Goal: Find specific fact: Find specific fact

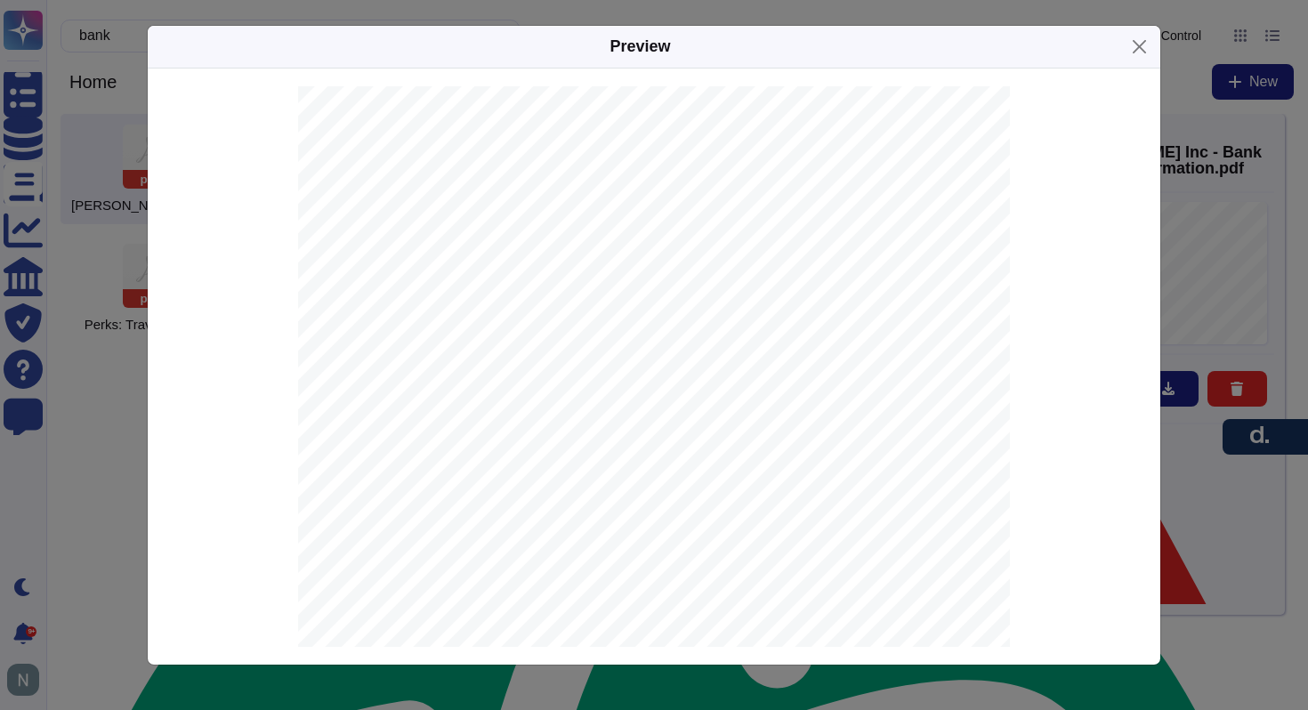
type textarea "code"
click at [1136, 41] on button "Close" at bounding box center [1140, 47] width 28 height 28
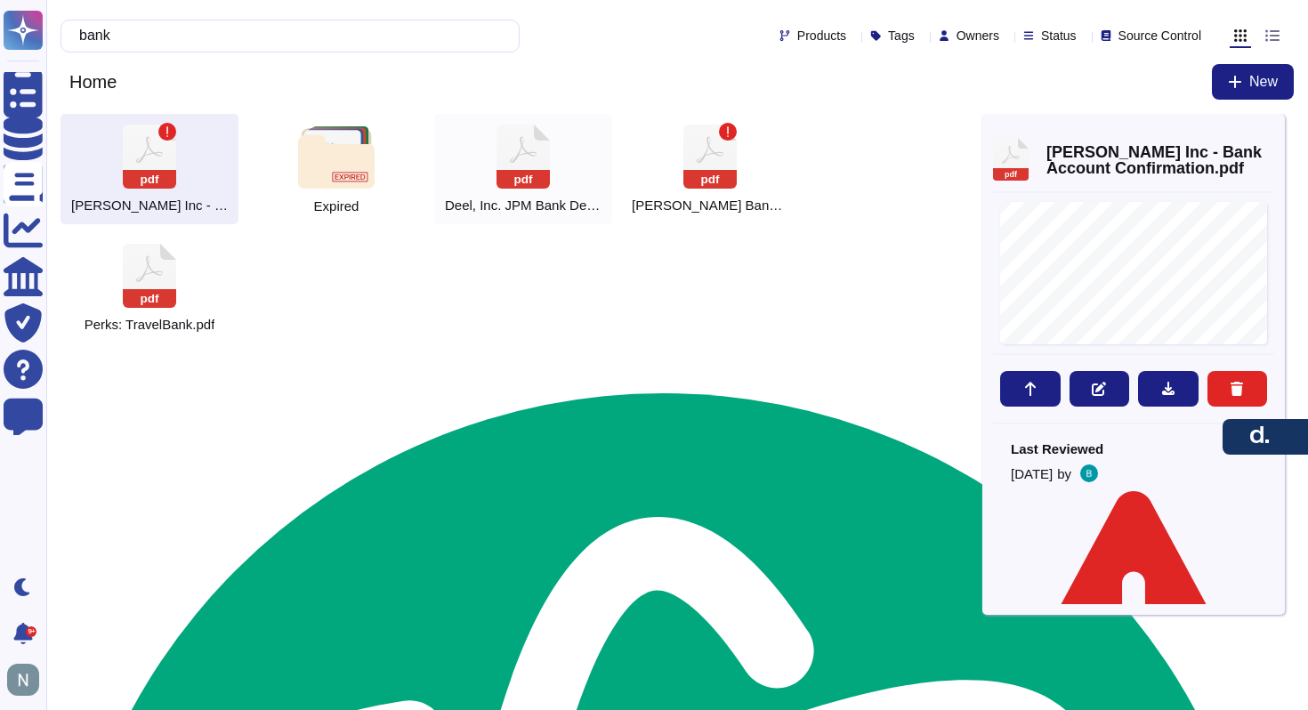
click at [551, 170] on div "pdf [PERSON_NAME], Inc. JPM Bank Details" at bounding box center [523, 169] width 178 height 110
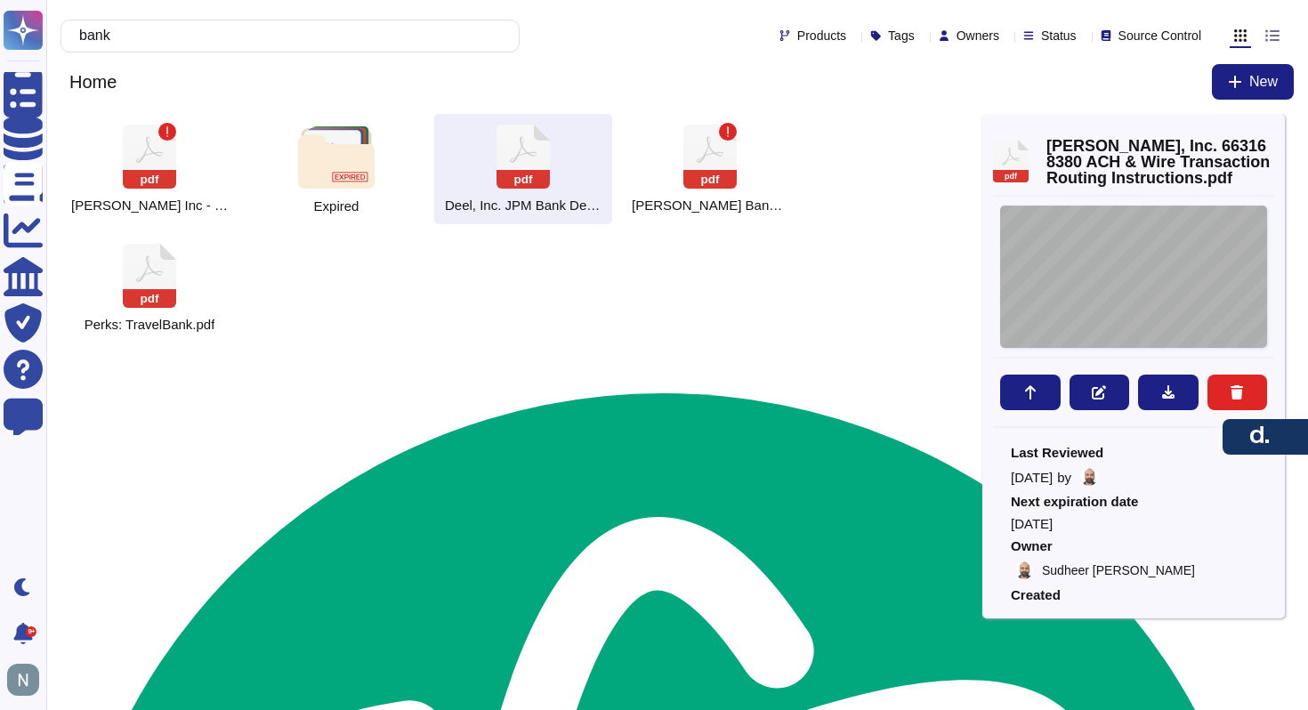
click at [1169, 259] on div "[DATE] [PERSON_NAME], Inc. [STREET_ADDRESS] IMPORTANT | Standard Settlement Ins…" at bounding box center [1133, 277] width 267 height 142
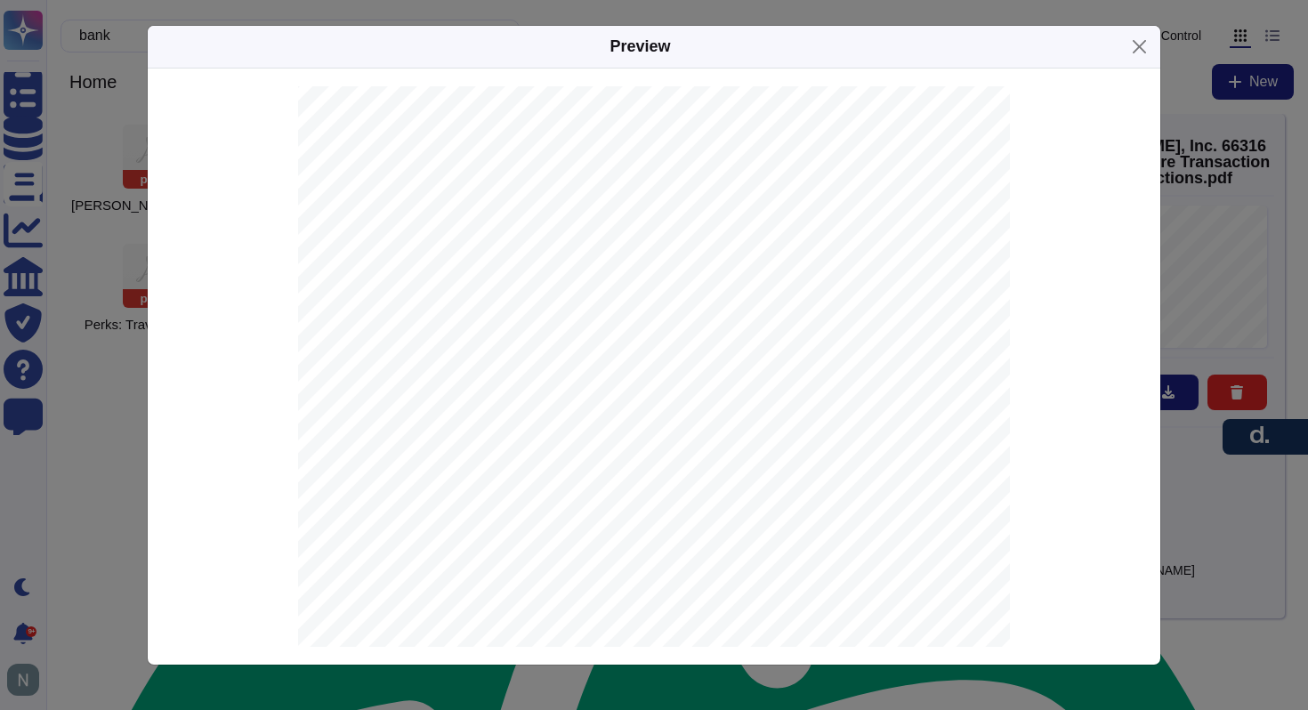
scroll to position [54, 0]
click at [609, 413] on span "663168380" at bounding box center [610, 415] width 57 height 12
copy span "663168380"
click at [603, 396] on span "[PERSON_NAME], Inc." at bounding box center [641, 398] width 118 height 12
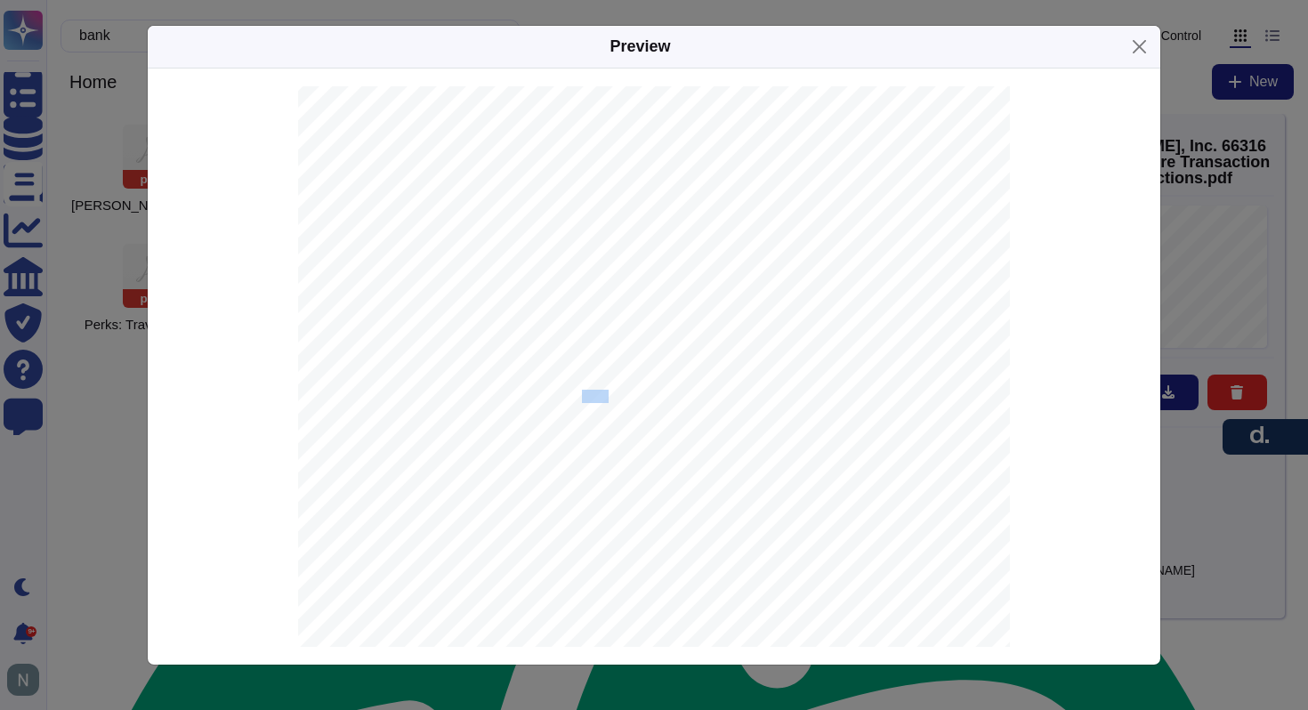
click at [603, 396] on span "[PERSON_NAME], Inc." at bounding box center [641, 398] width 118 height 12
click at [603, 430] on span "JPMORGAN CHASE BANK, N.A." at bounding box center [666, 431] width 169 height 12
copy span "JPMORGAN"
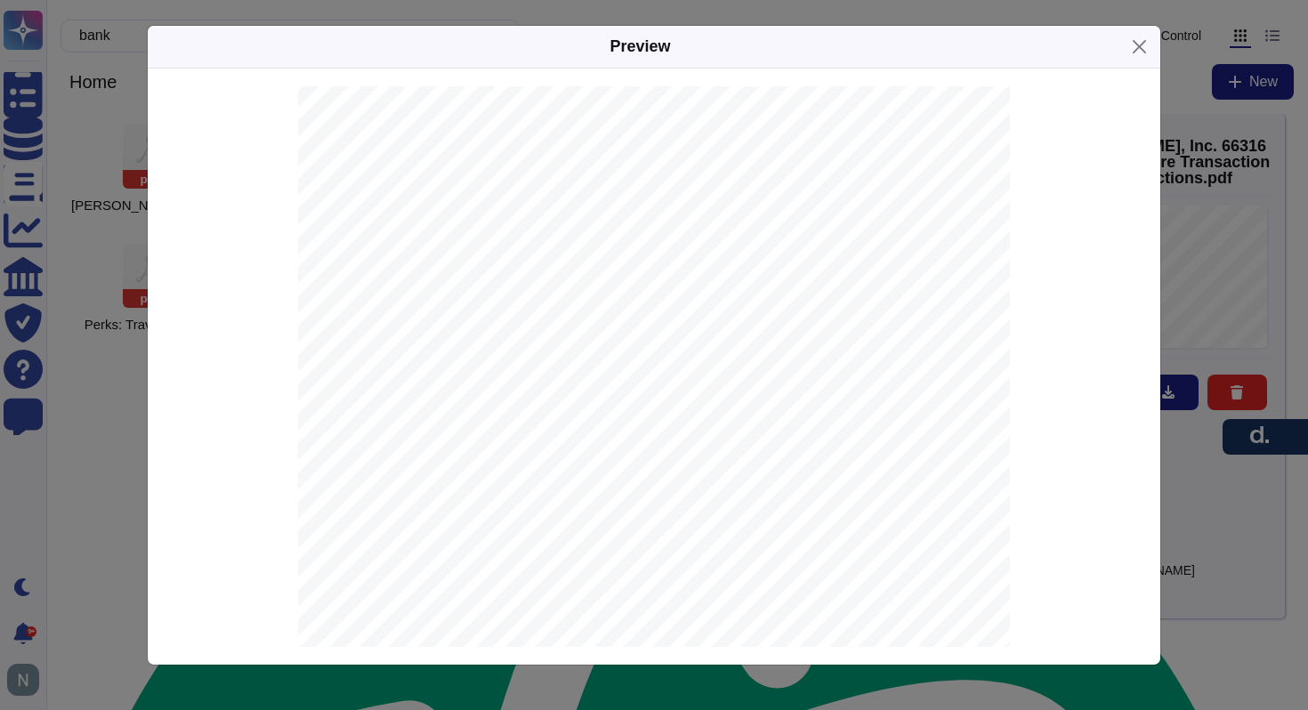
click at [587, 395] on span "[PERSON_NAME], Inc." at bounding box center [641, 398] width 118 height 12
copy span "Deel"
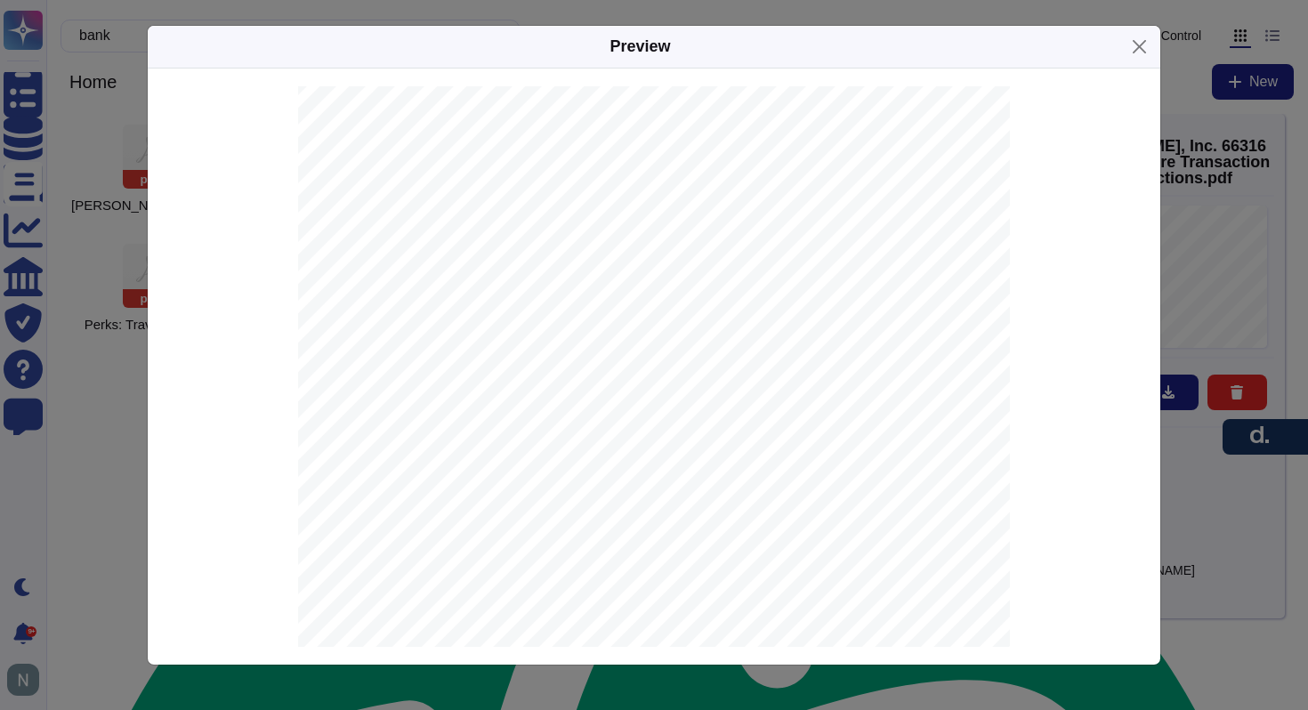
click at [392, 165] on span "with JPMORGAN CHASE BANK, N.A. JPMorganChase [US_STATE][GEOGRAPHIC_DATA]." at bounding box center [605, 164] width 470 height 12
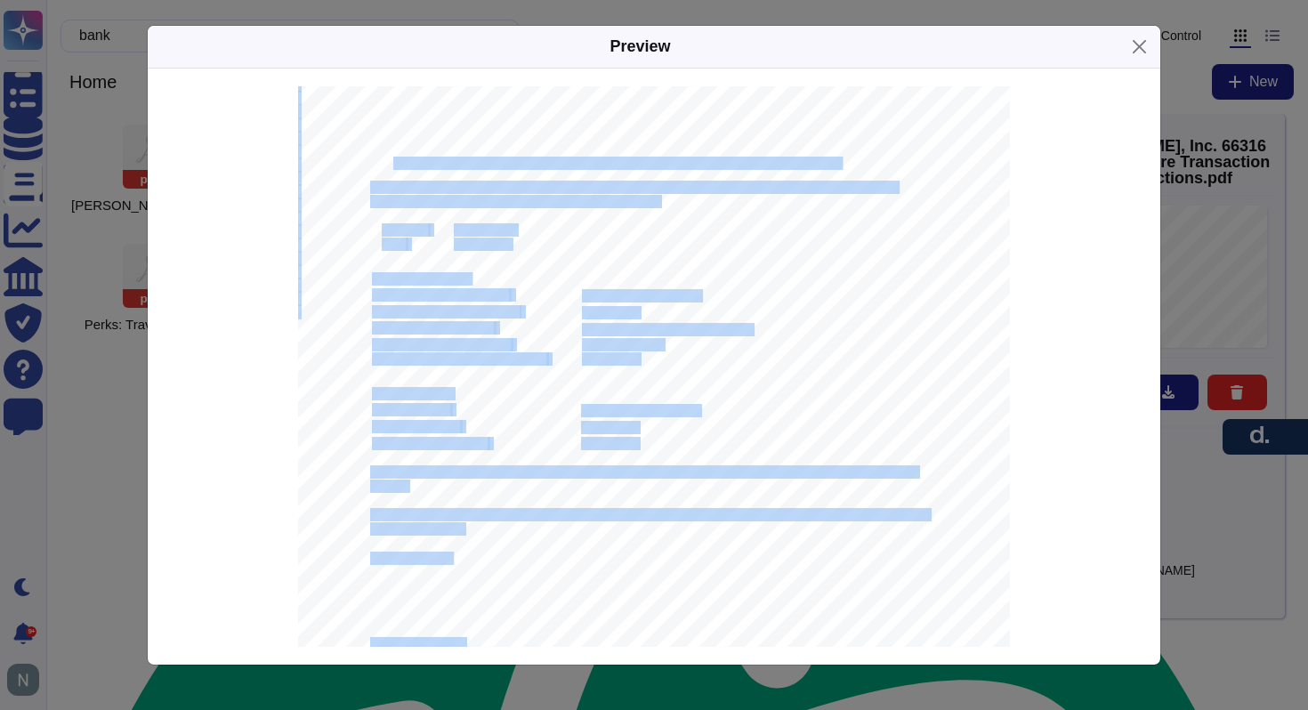
drag, startPoint x: 392, startPoint y: 165, endPoint x: 769, endPoint y: 166, distance: 376.5
click at [769, 166] on div "[DATE] [PERSON_NAME], Inc. [STREET_ADDRESS] IMPORTANT | Standard Settlement Ins…" at bounding box center [654, 434] width 712 height 1007
click at [765, 163] on div "[DATE] [PERSON_NAME], Inc. [STREET_ADDRESS] IMPORTANT | Standard Settlement Ins…" at bounding box center [654, 434] width 712 height 1007
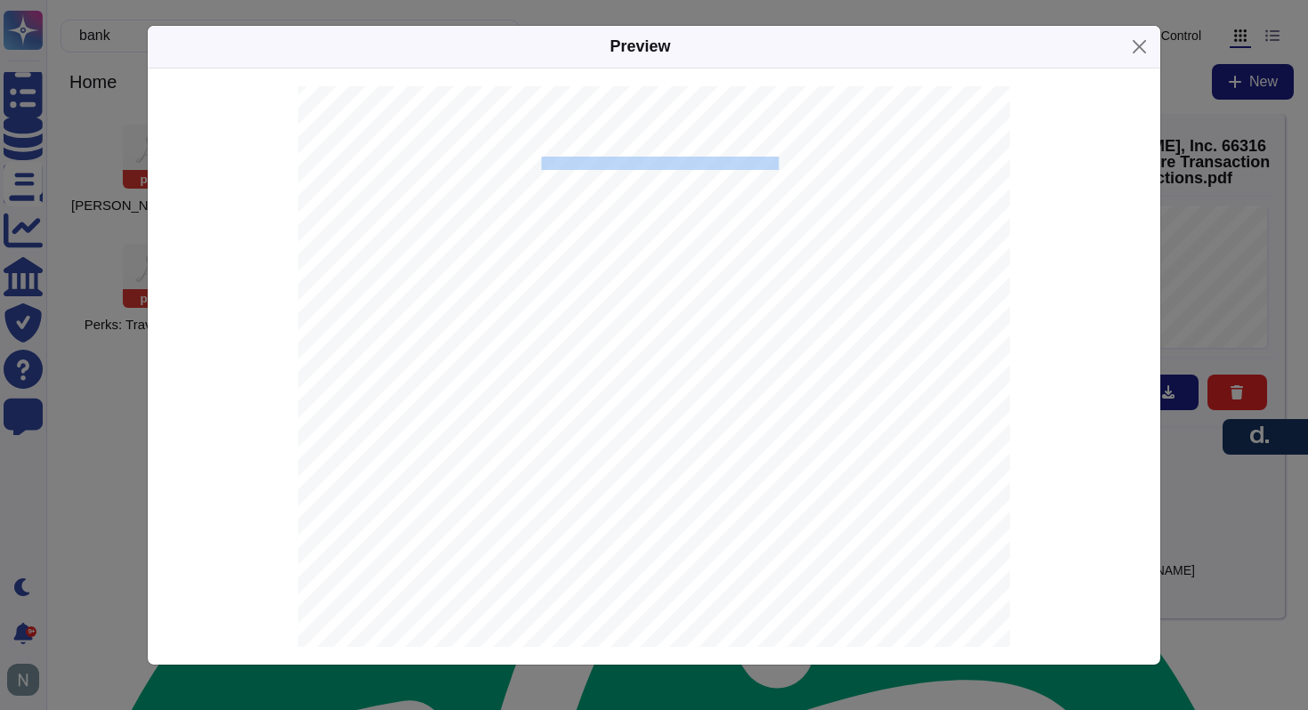
drag, startPoint x: 544, startPoint y: 165, endPoint x: 758, endPoint y: 160, distance: 214.5
click at [758, 160] on span "with JPMORGAN CHASE BANK, N.A. JPMorganChase [US_STATE][GEOGRAPHIC_DATA]." at bounding box center [605, 164] width 470 height 12
copy span "N.A. JPMorganChase [US_STATE][GEOGRAPHIC_DATA]"
click at [603, 346] on span "[SWIFT_CODE]" at bounding box center [622, 346] width 81 height 12
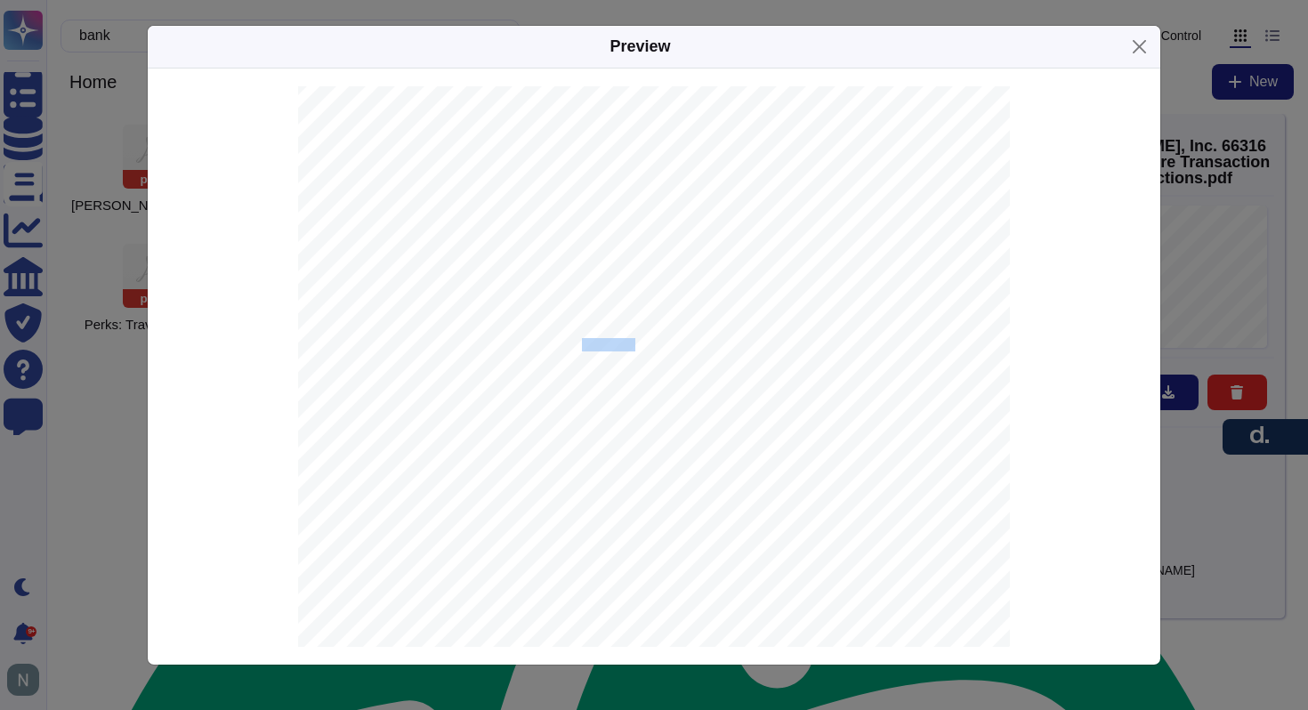
copy span "[SWIFT_CODE]"
click at [606, 359] on span "021000021" at bounding box center [610, 360] width 57 height 12
click at [609, 346] on span "[SWIFT_CODE]" at bounding box center [622, 346] width 81 height 12
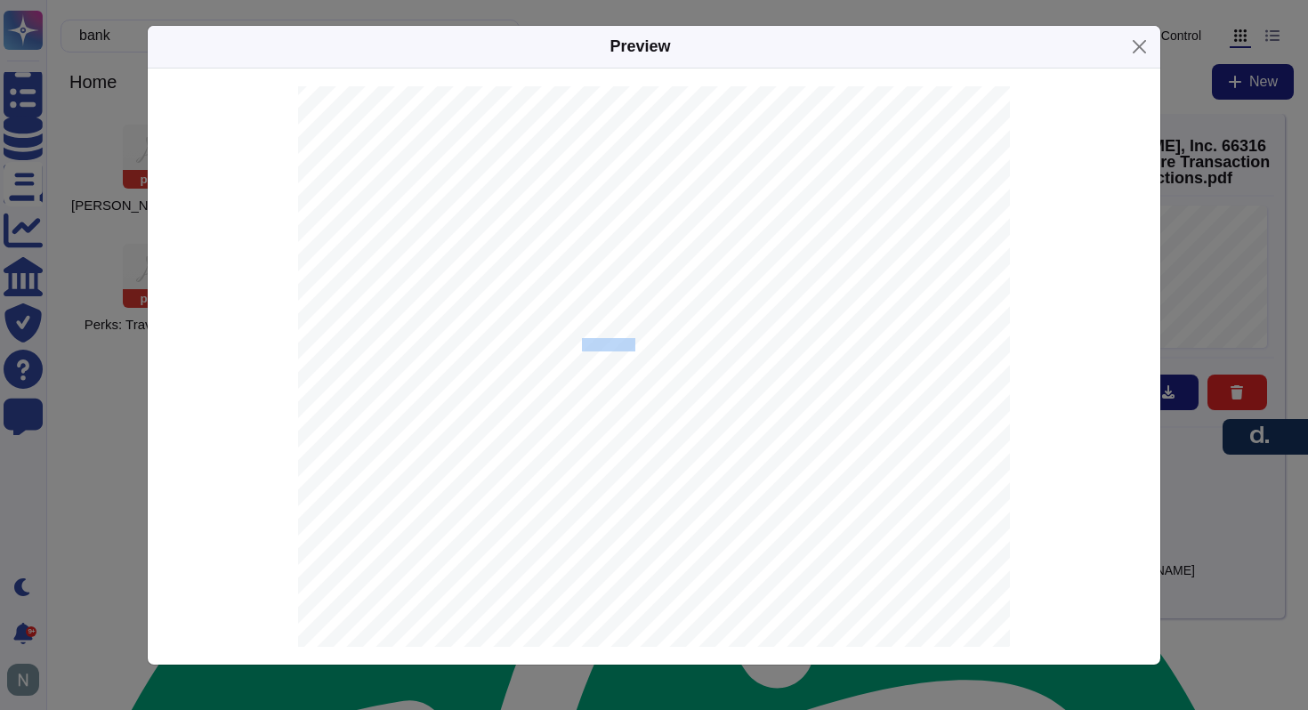
copy span "[SWIFT_CODE]"
drag, startPoint x: 374, startPoint y: 362, endPoint x: 605, endPoint y: 357, distance: 231.5
click at [605, 357] on div "[DATE] [PERSON_NAME], Inc. [STREET_ADDRESS] IMPORTANT | Standard Settlement Ins…" at bounding box center [654, 434] width 712 height 1007
click at [612, 358] on span "021000021" at bounding box center [610, 360] width 57 height 12
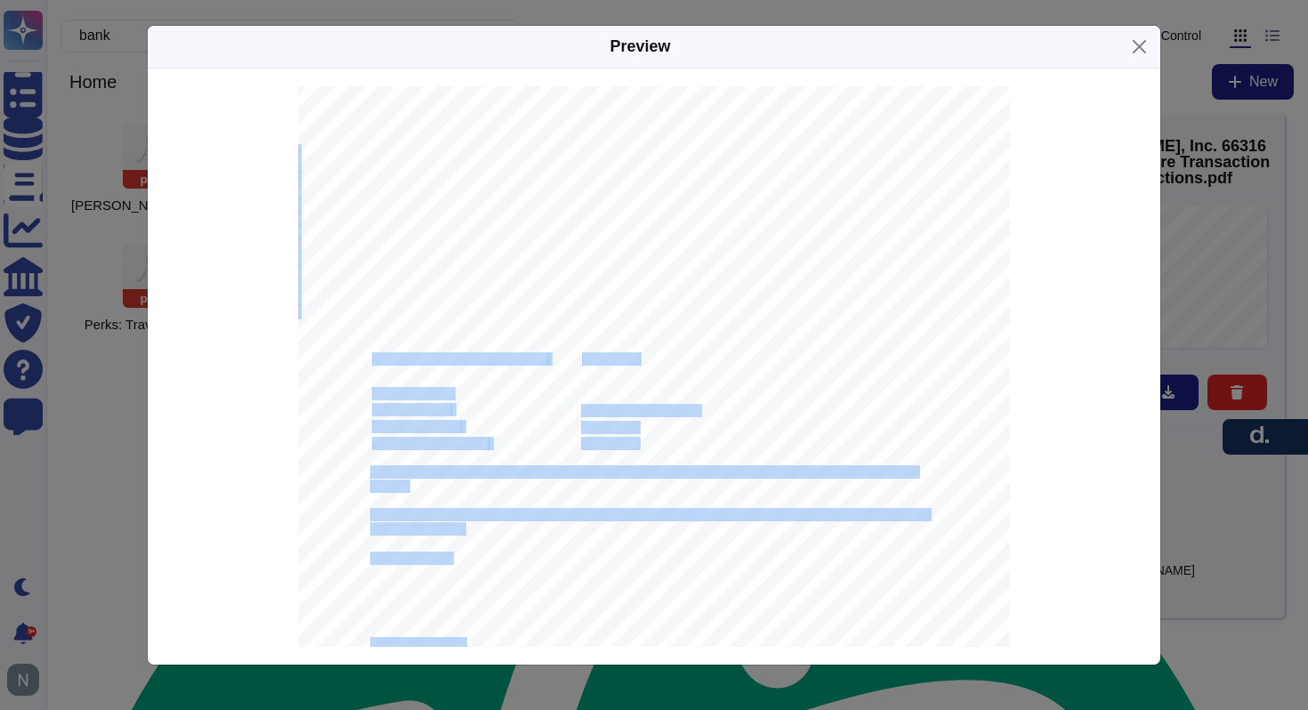
drag, startPoint x: 374, startPoint y: 362, endPoint x: 640, endPoint y: 358, distance: 266.1
click at [640, 358] on div "[DATE] [PERSON_NAME], Inc. [STREET_ADDRESS] IMPORTANT | Standard Settlement Ins…" at bounding box center [654, 434] width 712 height 1007
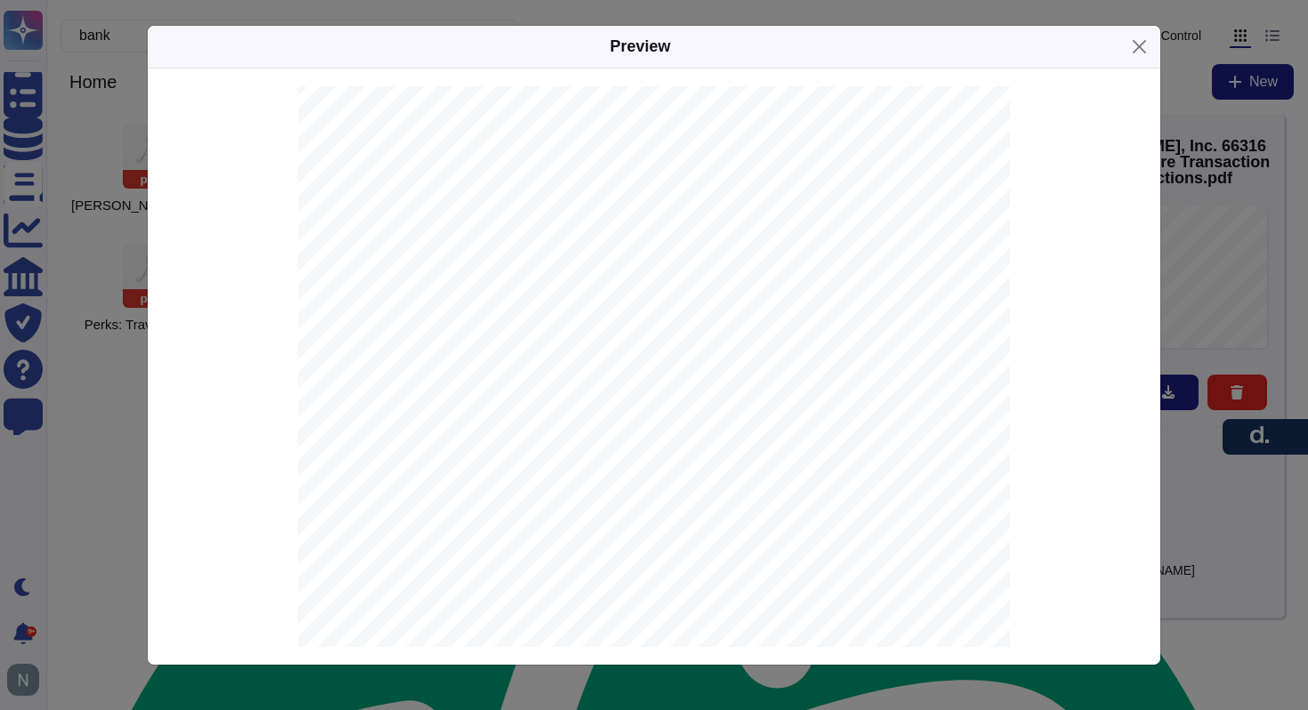
click at [636, 359] on span "021000021" at bounding box center [610, 360] width 57 height 12
drag, startPoint x: 372, startPoint y: 360, endPoint x: 635, endPoint y: 360, distance: 262.6
click at [635, 360] on div "[DATE] [PERSON_NAME], Inc. [STREET_ADDRESS] IMPORTANT | Standard Settlement Ins…" at bounding box center [654, 434] width 712 height 1007
copy div "Beneficiary Bank Routing Number: [FINANCIAL_ID]"
click at [537, 364] on span "Beneficiary Bank Routing Number:" at bounding box center [459, 360] width 174 height 12
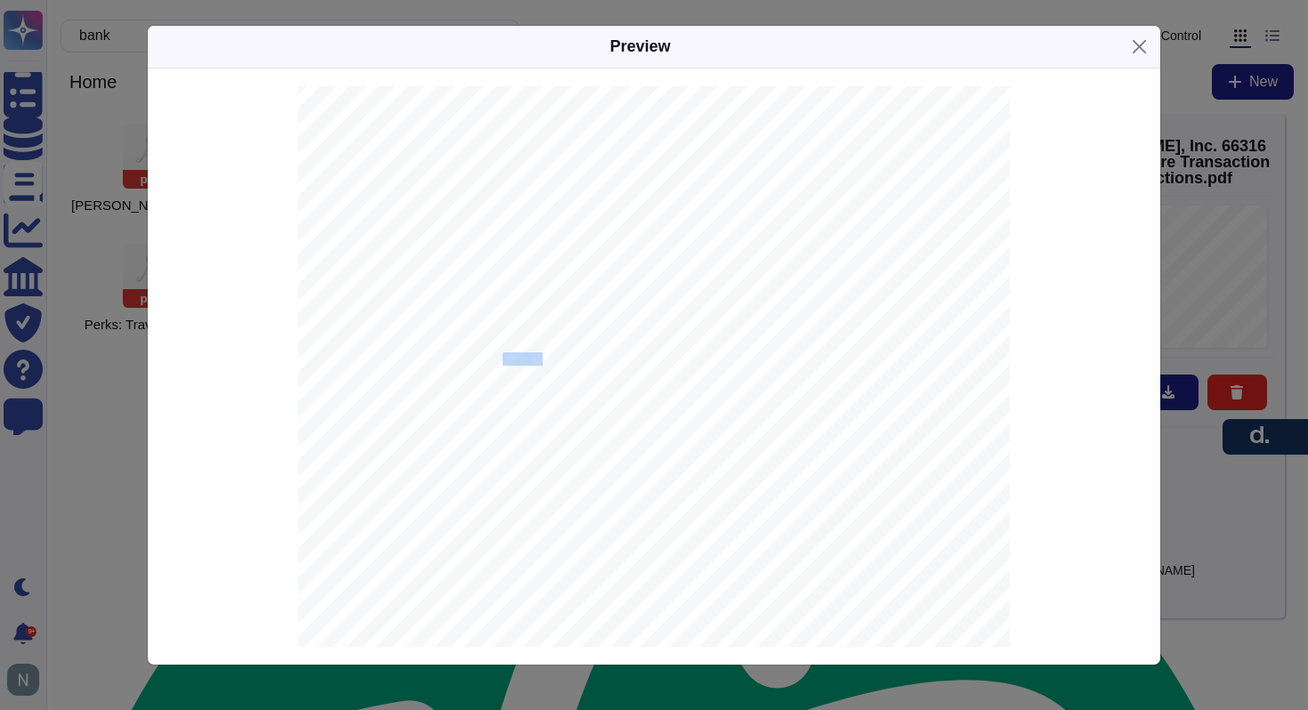
click at [537, 364] on span "Beneficiary Bank Routing Number:" at bounding box center [459, 360] width 174 height 12
click at [552, 363] on div "[DATE] [PERSON_NAME], Inc. [STREET_ADDRESS] IMPORTANT | Standard Settlement Ins…" at bounding box center [654, 434] width 712 height 1007
drag, startPoint x: 373, startPoint y: 358, endPoint x: 544, endPoint y: 359, distance: 170.9
click at [544, 359] on span "Beneficiary Bank Routing Number:" at bounding box center [459, 360] width 174 height 12
copy span "Beneficiary Bank Routing Number"
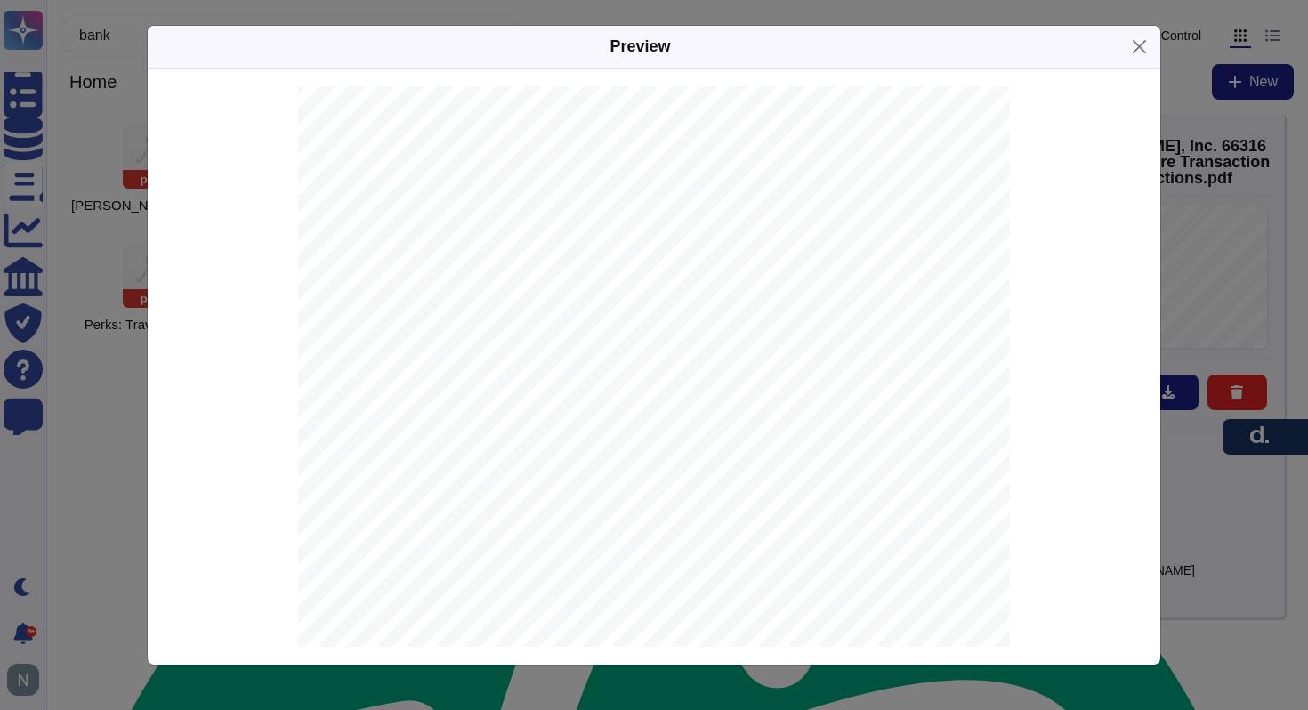
click at [599, 366] on span "021000021" at bounding box center [610, 360] width 57 height 12
copy span "021000021"
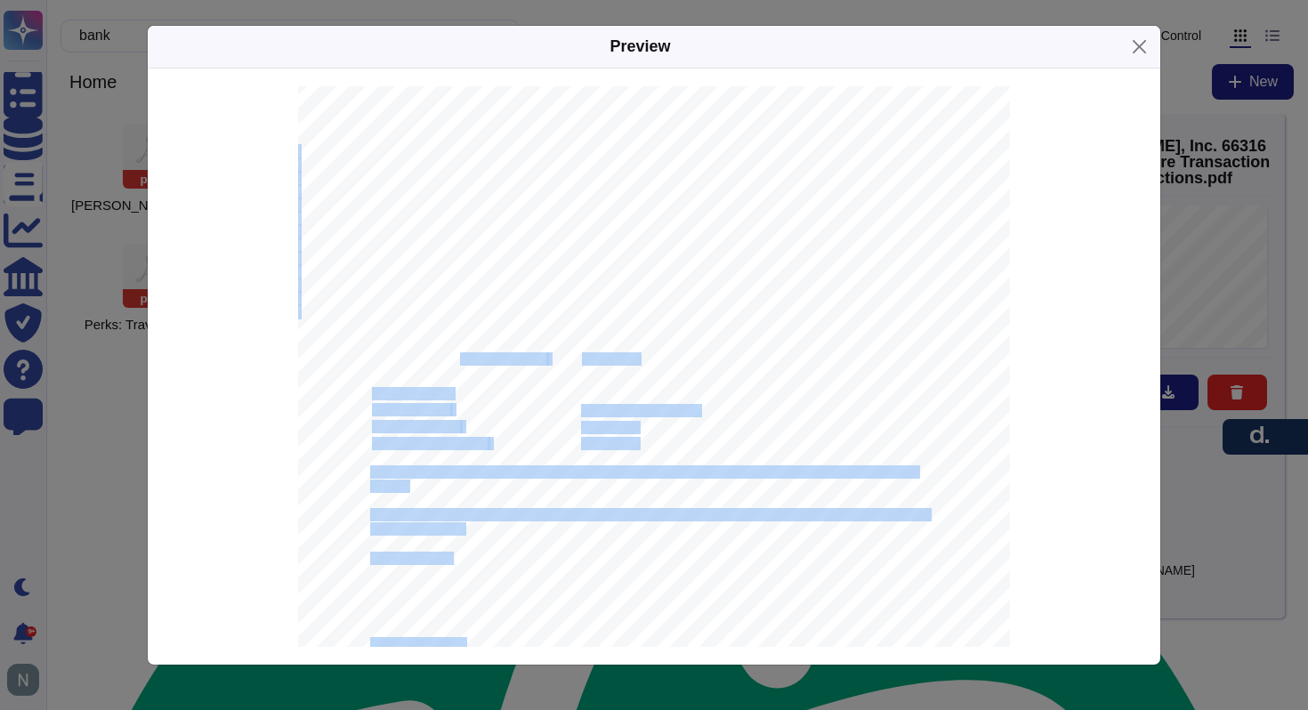
drag, startPoint x: 461, startPoint y: 359, endPoint x: 650, endPoint y: 354, distance: 188.7
click at [652, 354] on div "[DATE] [PERSON_NAME], Inc. [STREET_ADDRESS] IMPORTANT | Standard Settlement Ins…" at bounding box center [654, 434] width 712 height 1007
click at [625, 354] on span "021000021" at bounding box center [610, 360] width 57 height 12
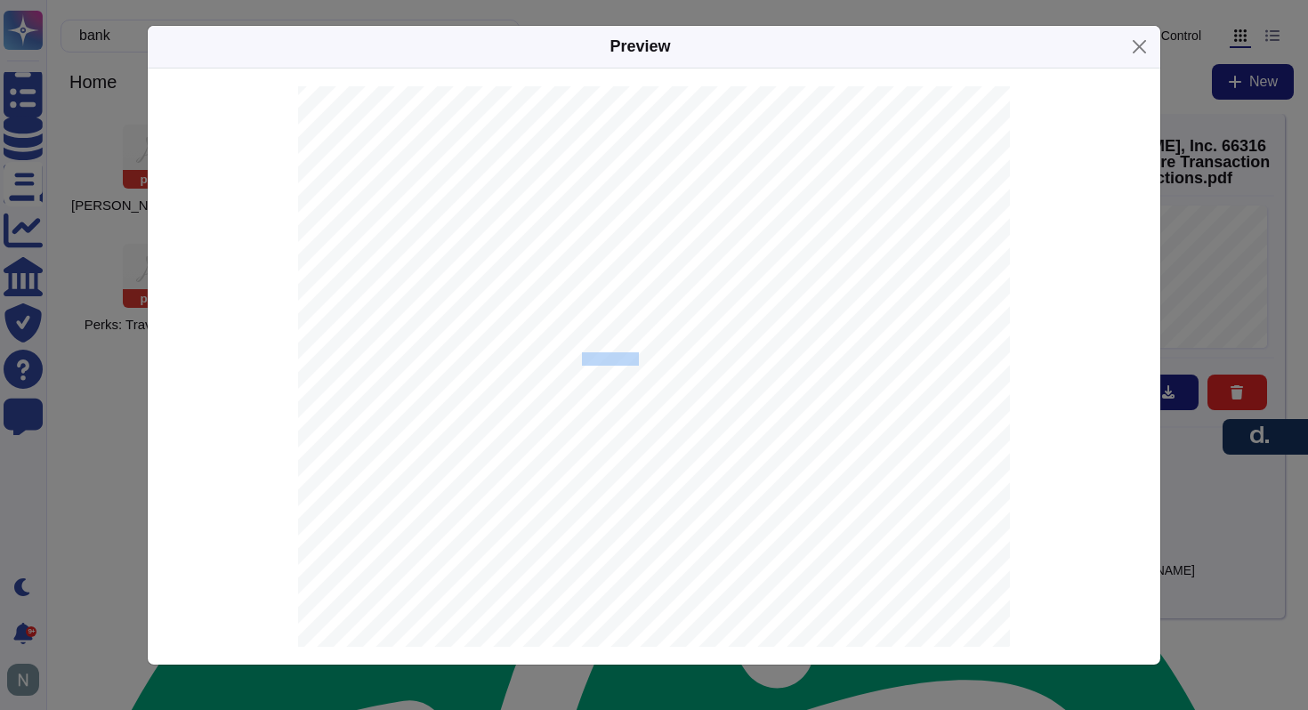
click at [625, 354] on span "021000021" at bounding box center [610, 360] width 57 height 12
